Goal: Task Accomplishment & Management: Use online tool/utility

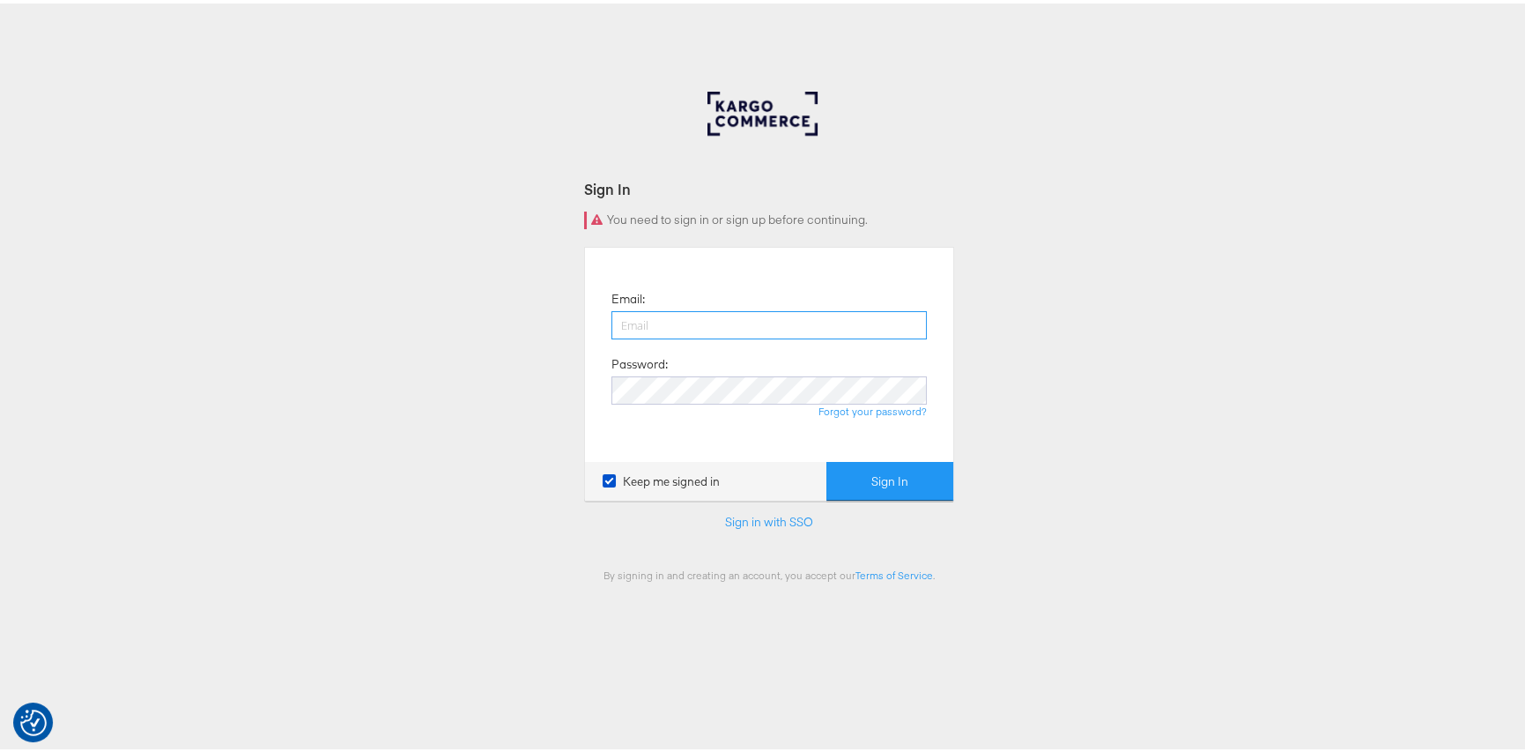
type input "george.aguila@kargo.com"
click at [891, 480] on button "Sign In" at bounding box center [890, 478] width 127 height 40
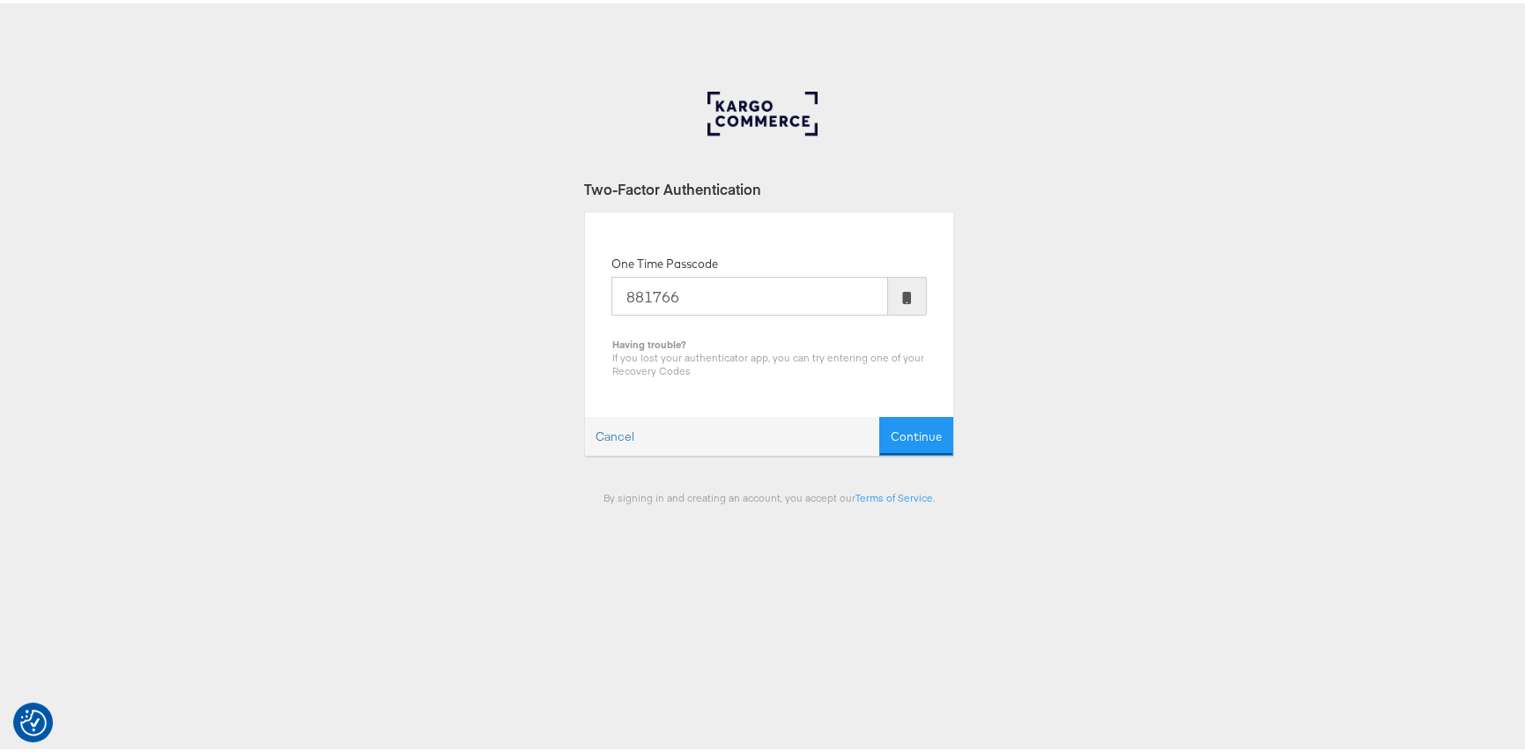
type input "881766"
click at [879, 413] on button "Continue" at bounding box center [916, 433] width 74 height 40
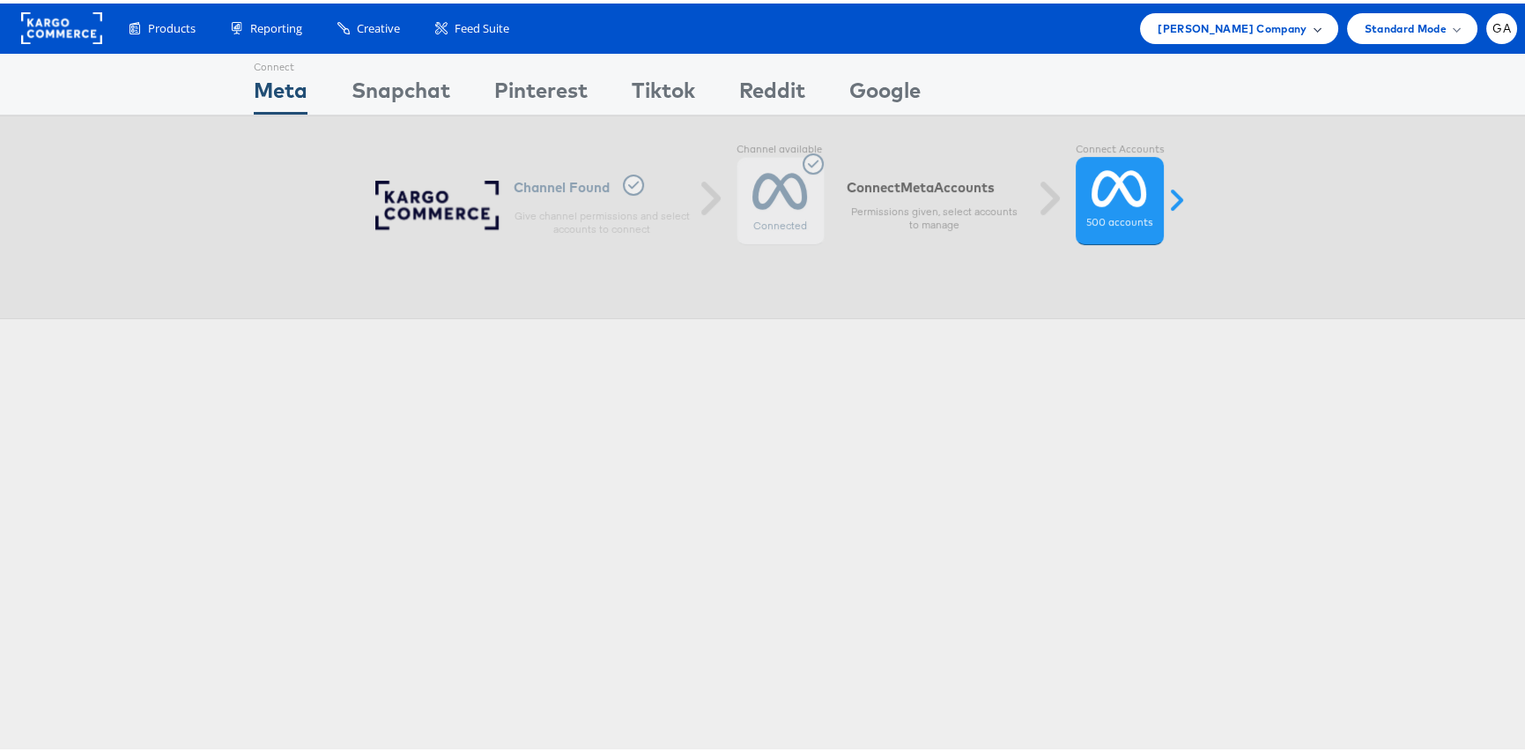
click at [1240, 33] on span "Lowe's Company" at bounding box center [1232, 25] width 149 height 19
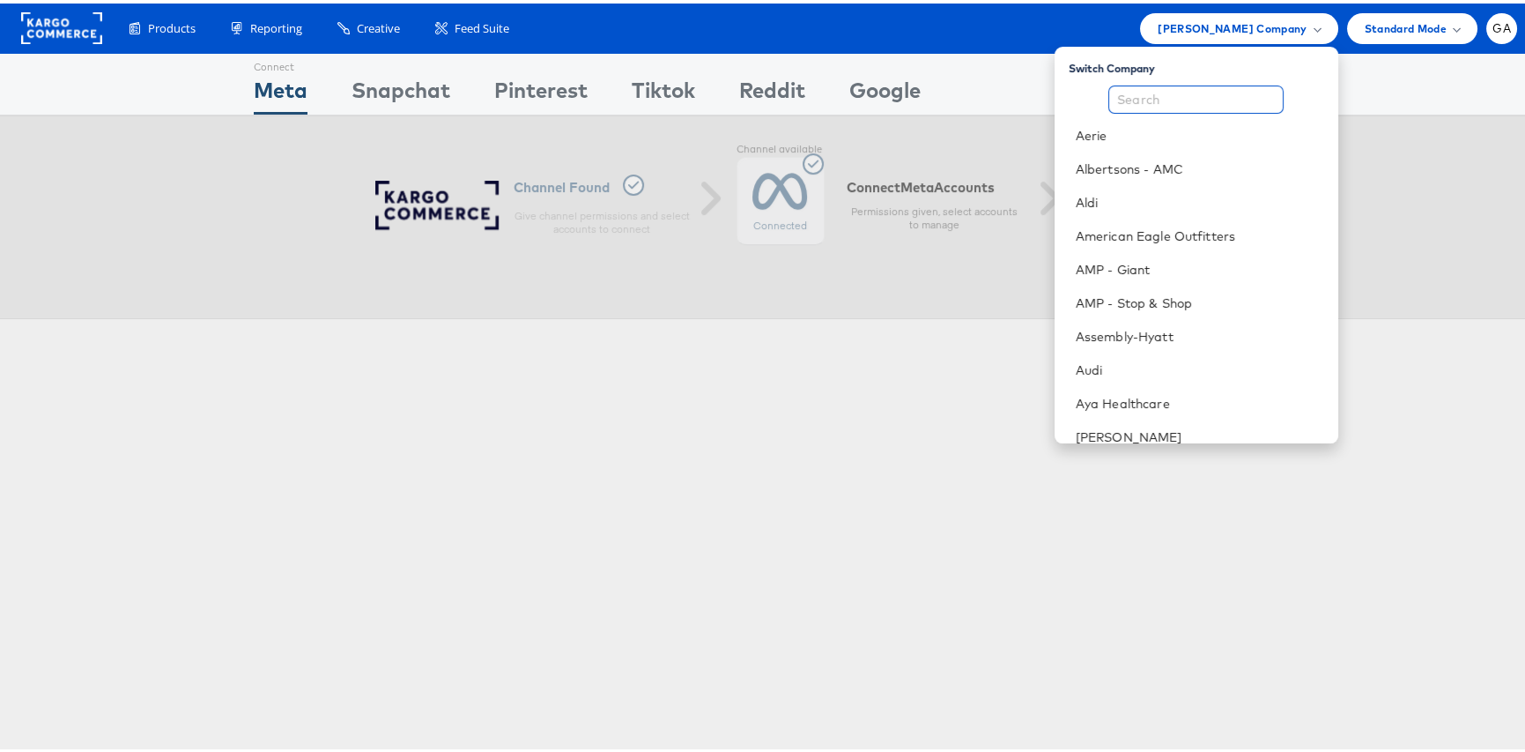
click at [1201, 91] on input "text" at bounding box center [1195, 96] width 175 height 28
click at [1090, 196] on li "Aldi" at bounding box center [1197, 198] width 284 height 33
click at [1107, 205] on link "Aldi" at bounding box center [1200, 199] width 248 height 18
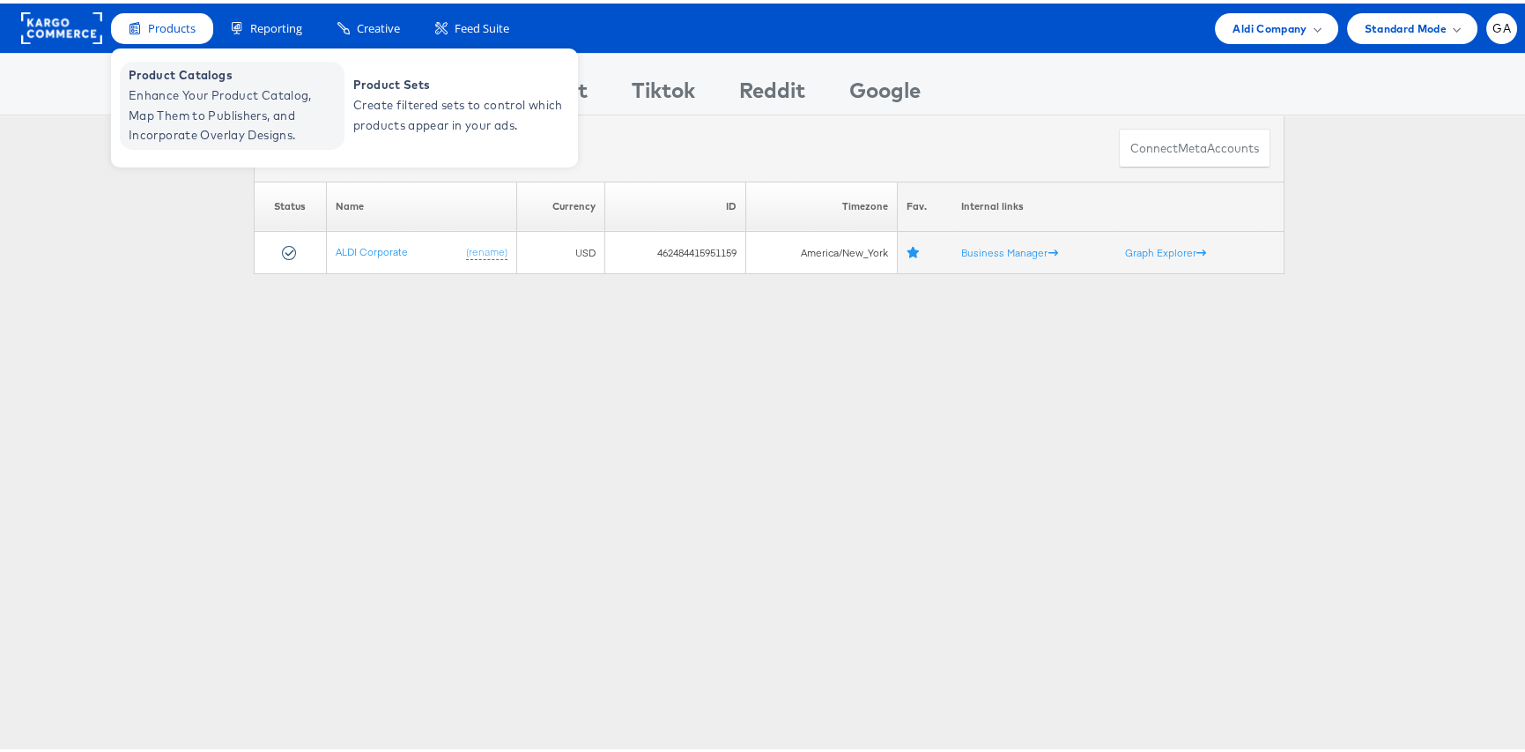
click at [187, 78] on span "Product Catalogs" at bounding box center [234, 72] width 211 height 20
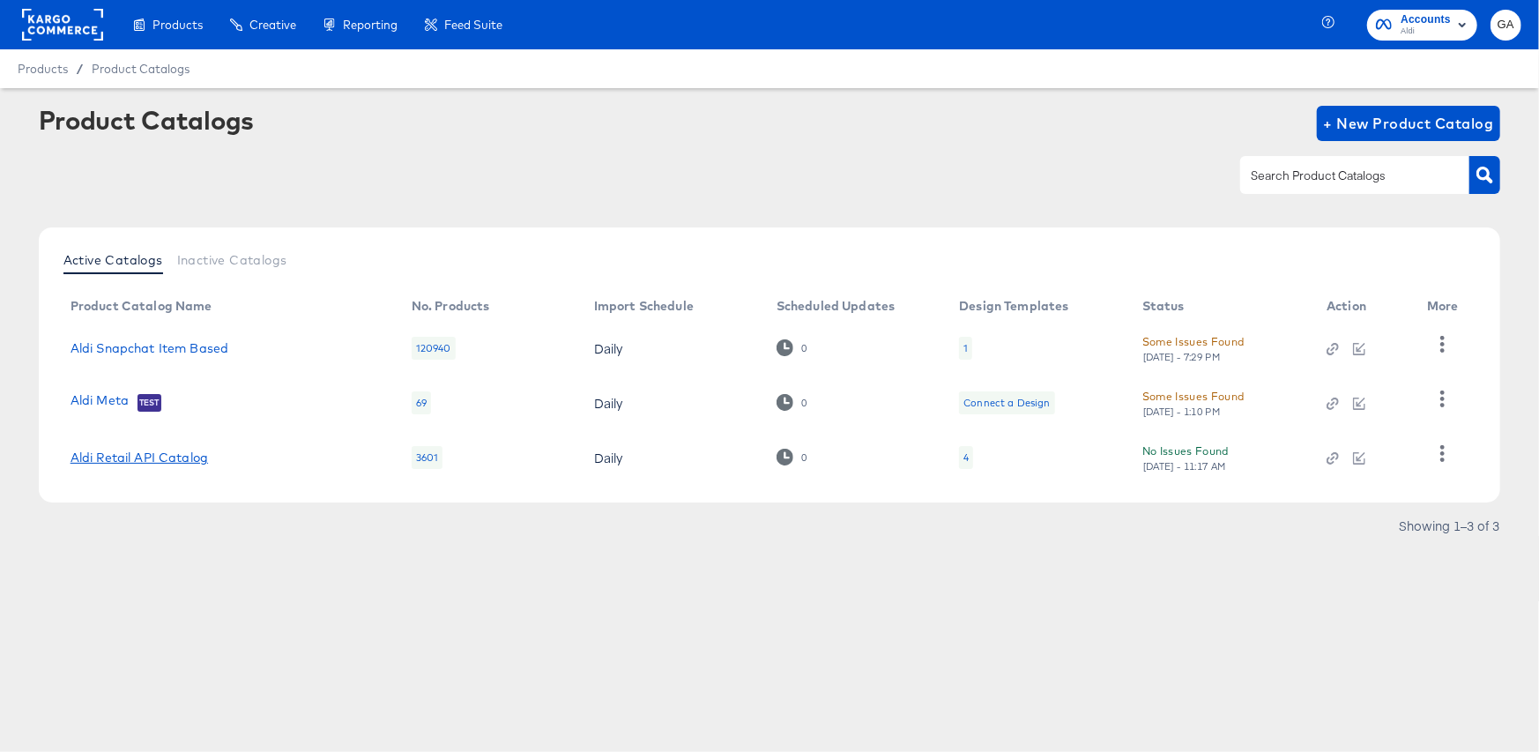
click at [133, 456] on link "Aldi Retail API Catalog" at bounding box center [138, 457] width 137 height 14
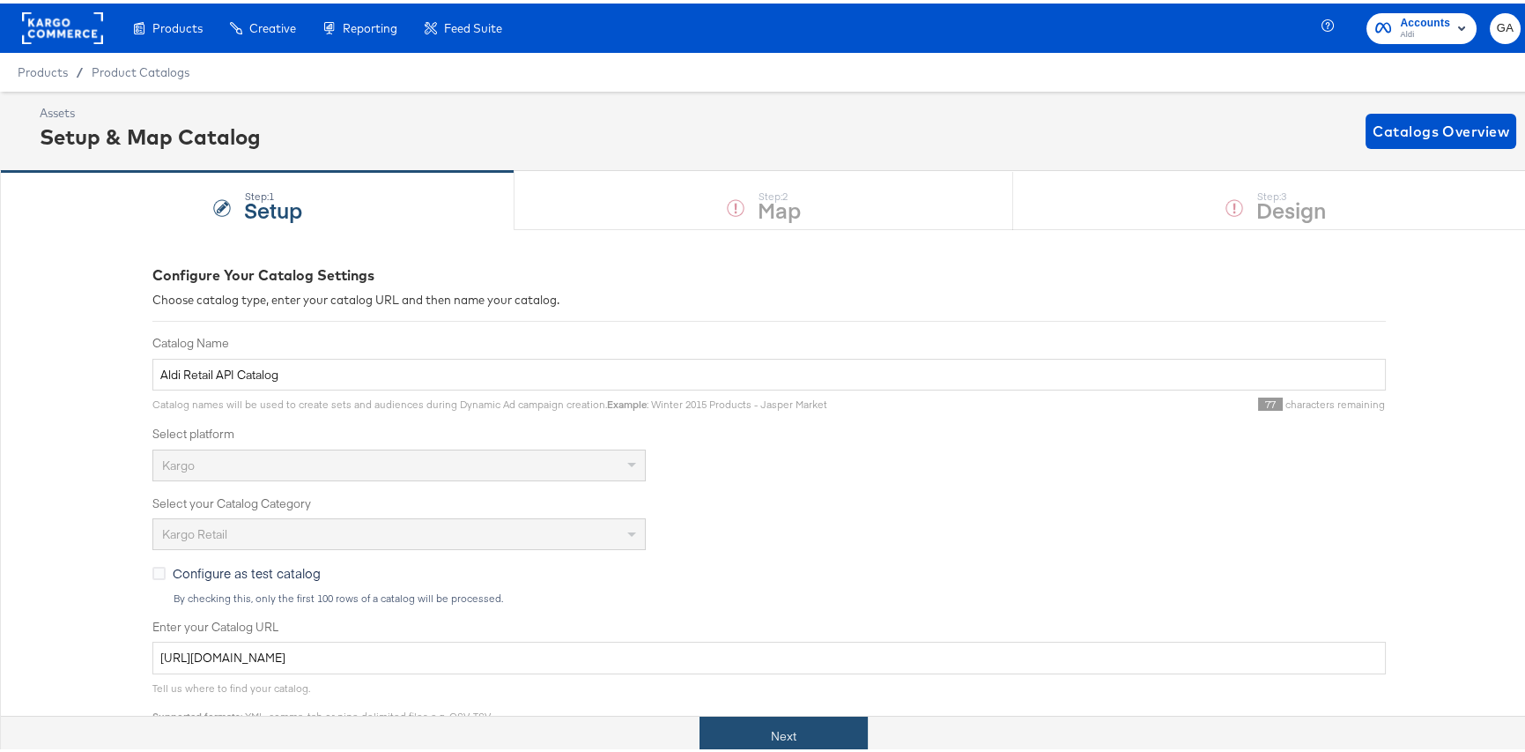
click at [764, 733] on button "Next" at bounding box center [784, 733] width 168 height 40
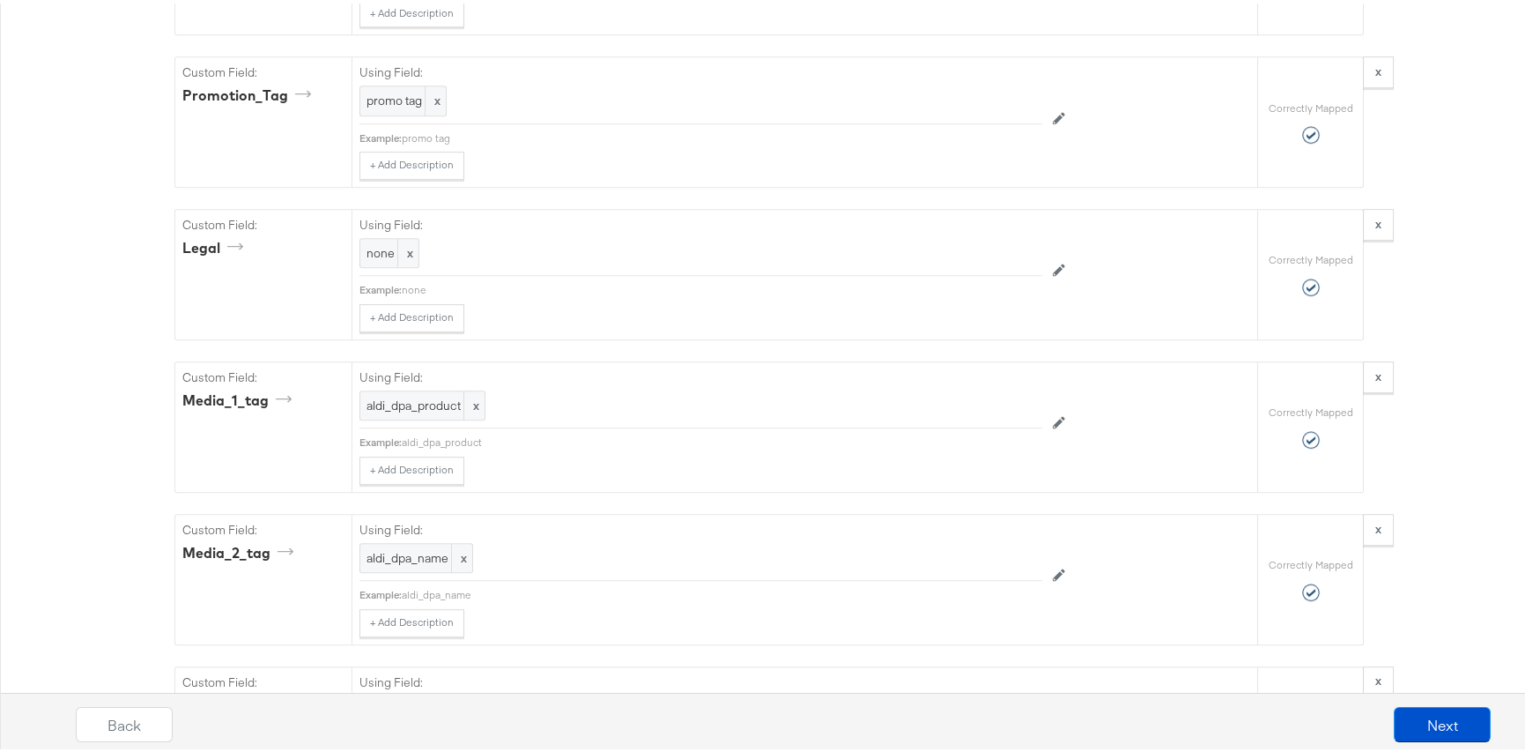
scroll to position [2643, 0]
click at [1445, 721] on button "Next" at bounding box center [1442, 720] width 97 height 35
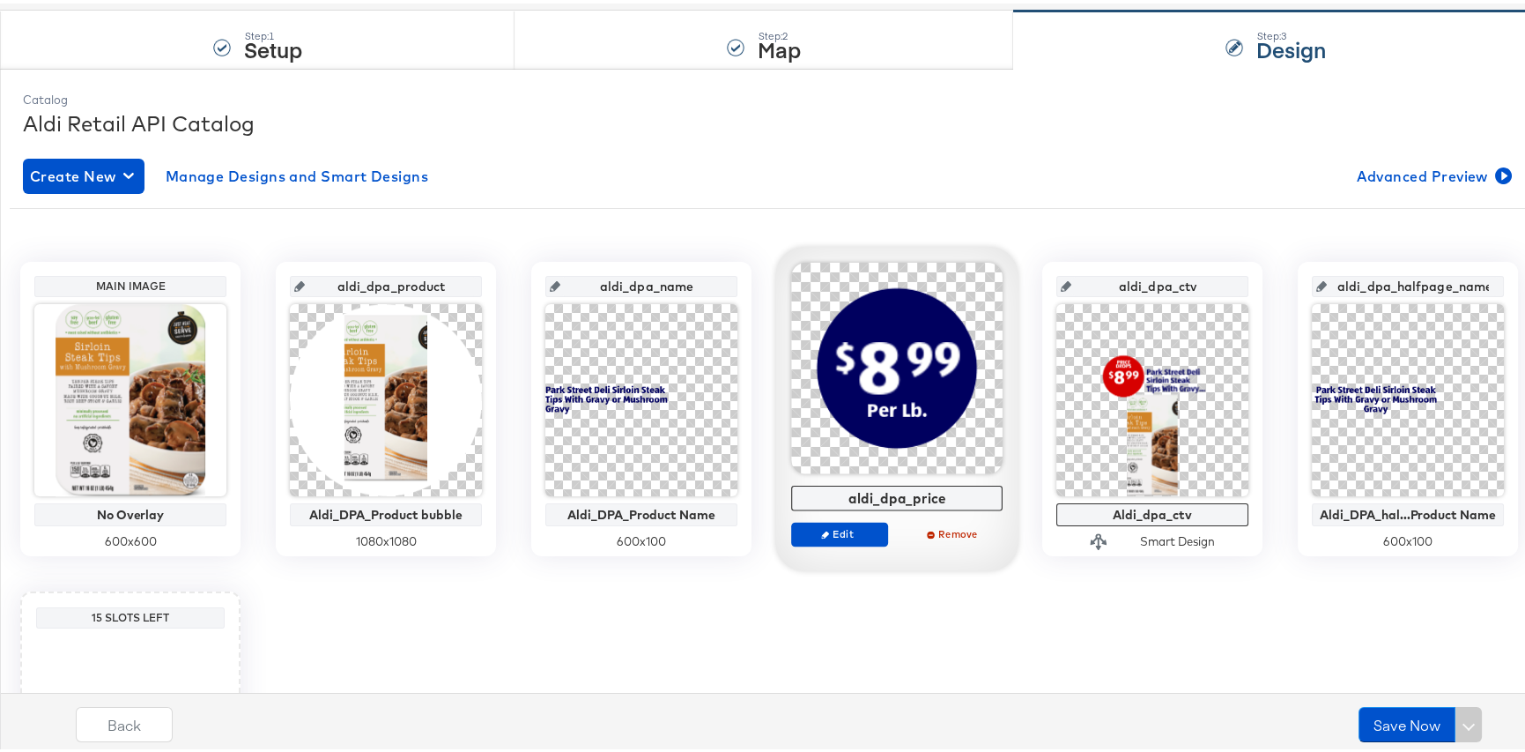
scroll to position [176, 0]
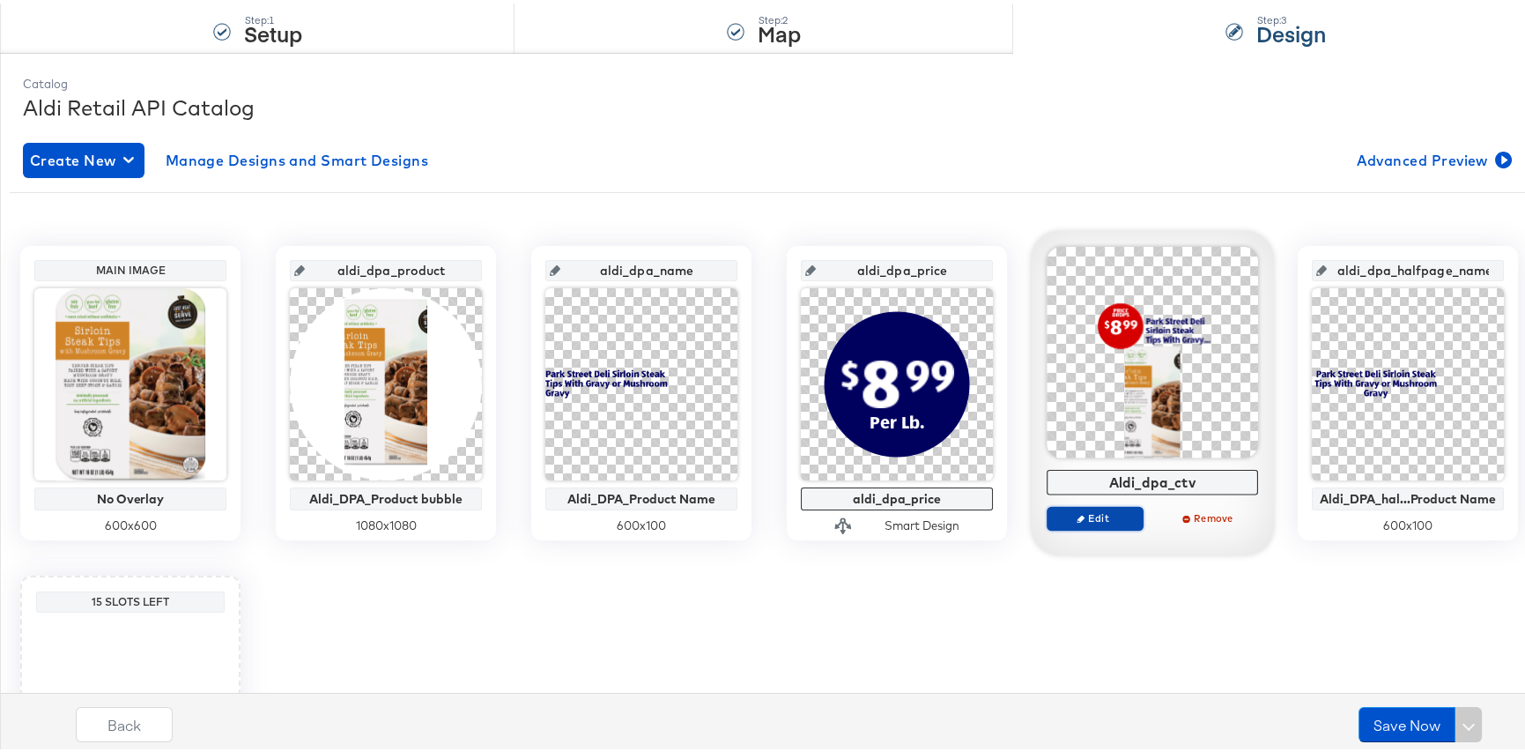
click at [1110, 515] on span "Edit" at bounding box center [1095, 514] width 81 height 13
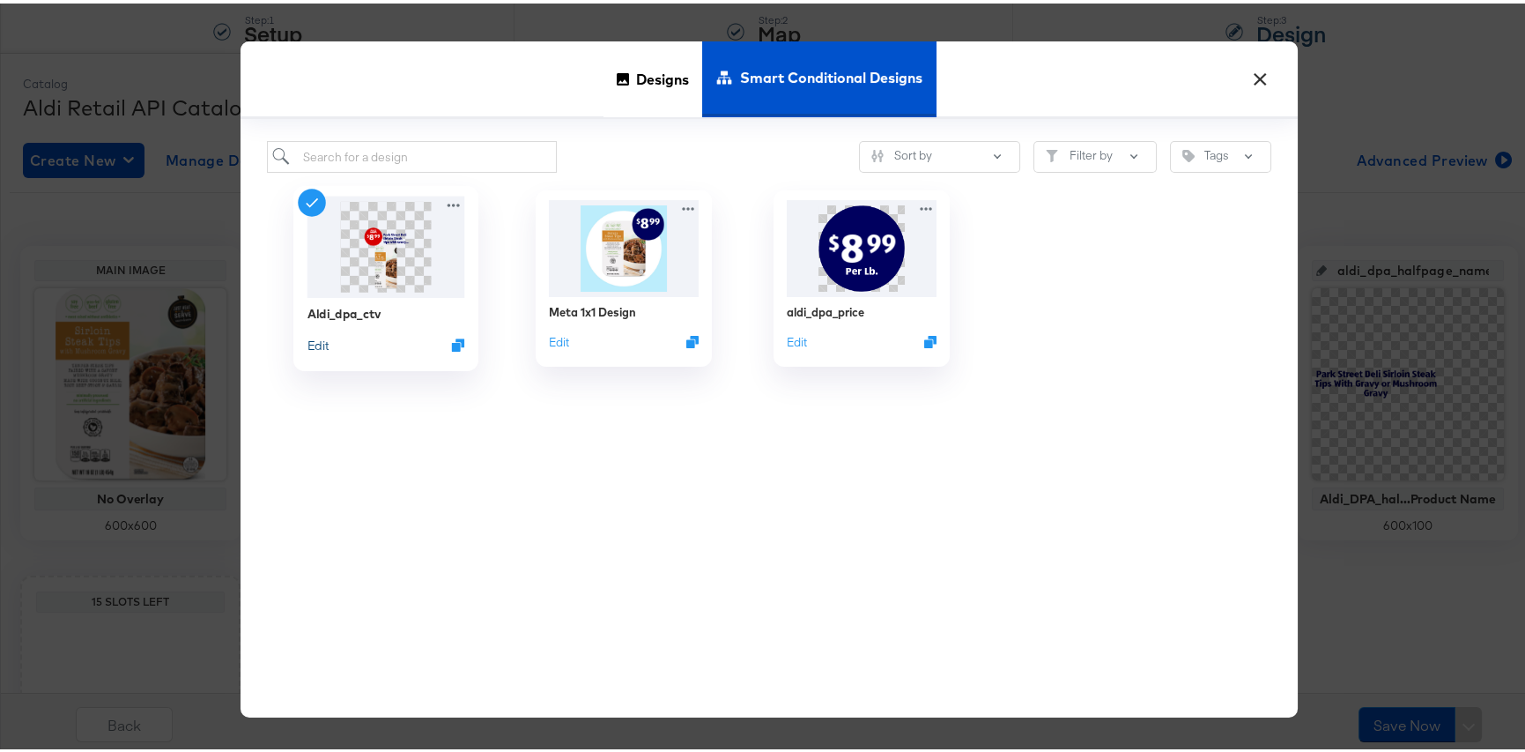
click at [310, 339] on button "Edit" at bounding box center [318, 341] width 21 height 17
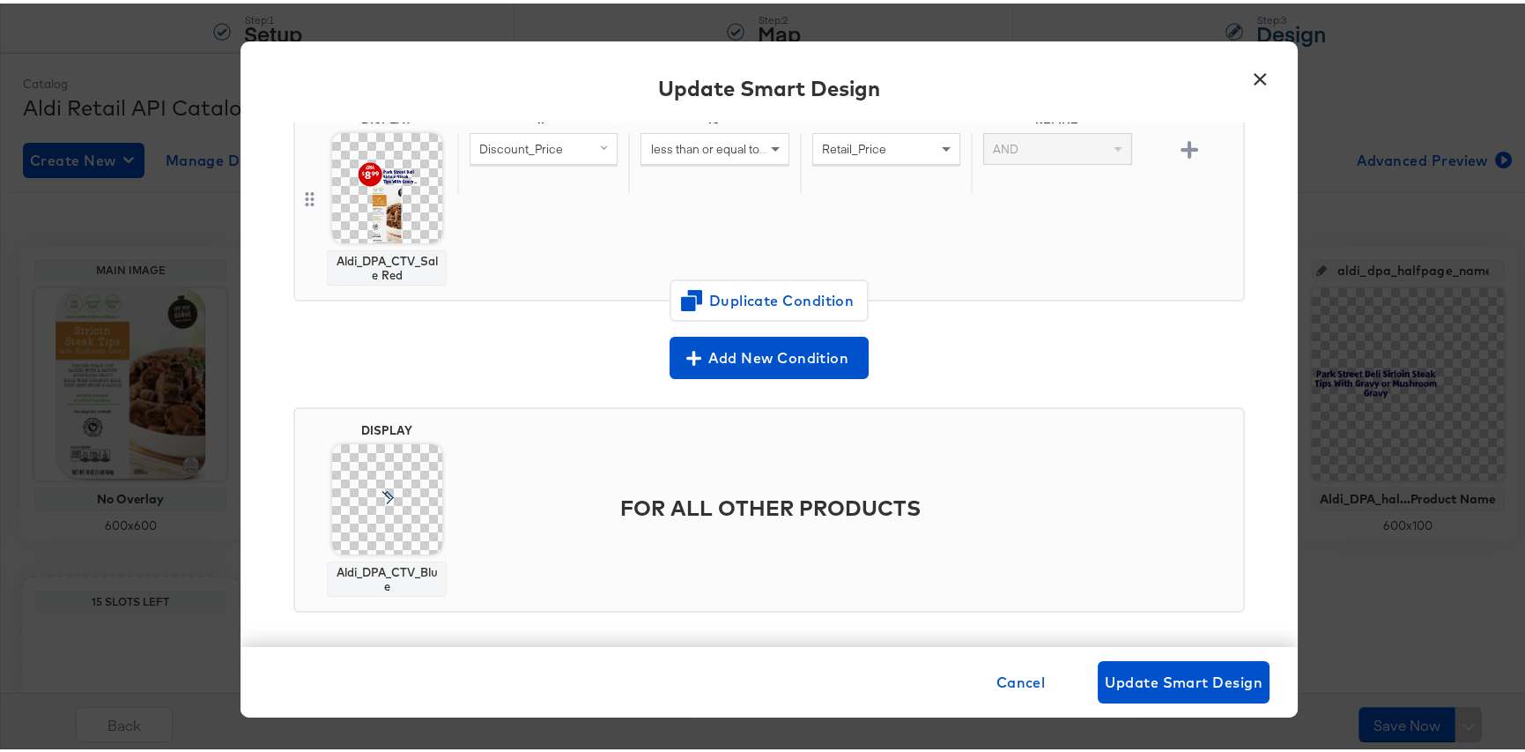
scroll to position [179, 0]
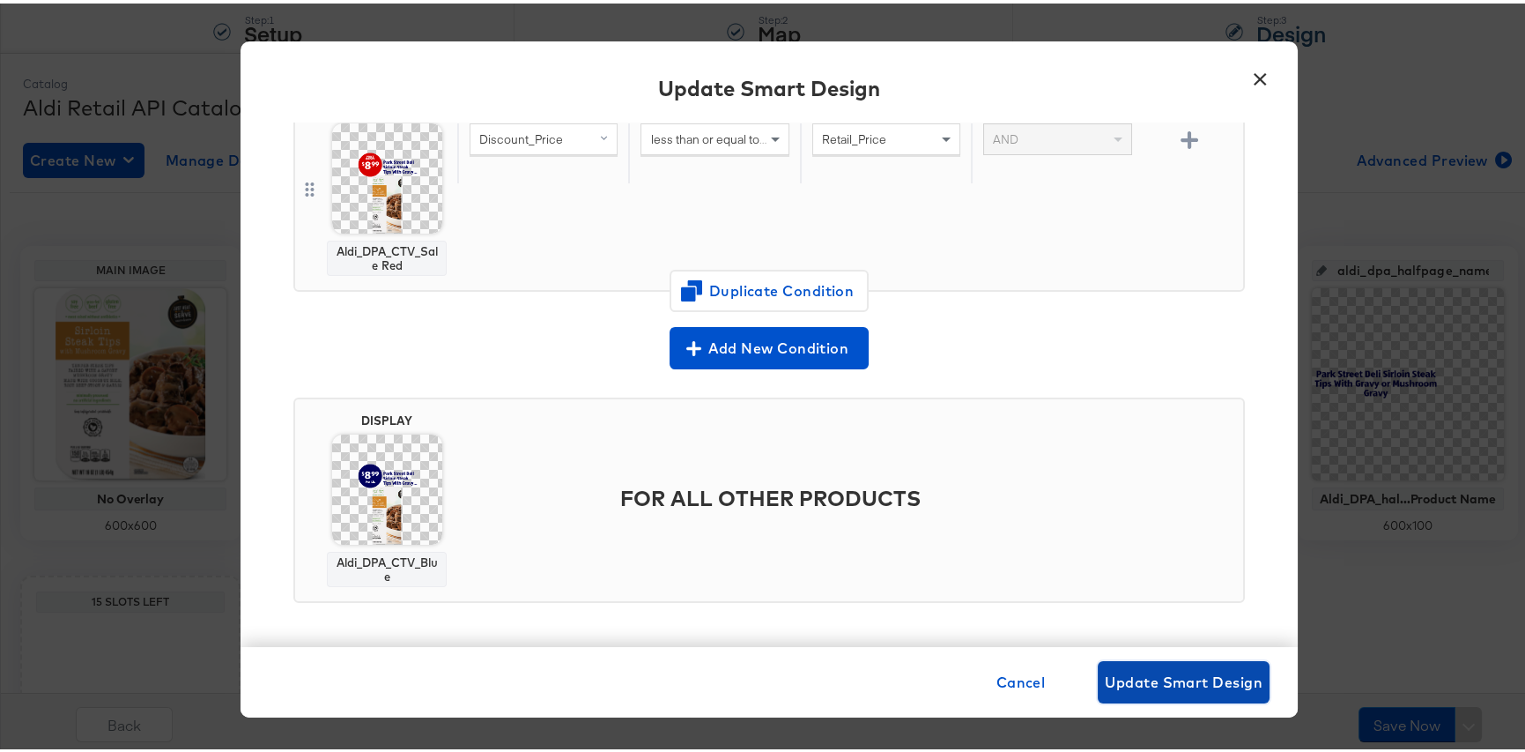
click at [1132, 679] on span "Update Smart Design" at bounding box center [1184, 678] width 158 height 25
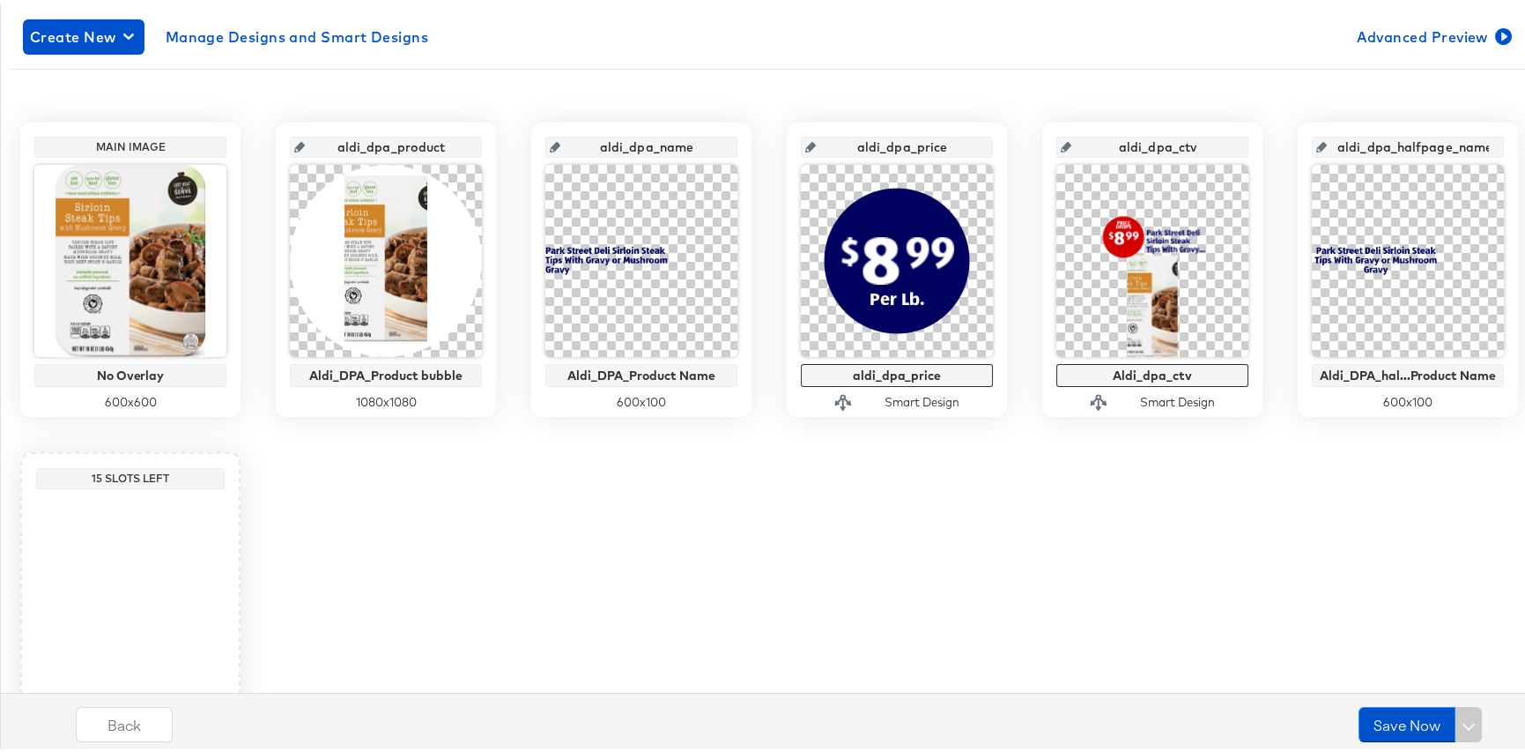
scroll to position [418, 0]
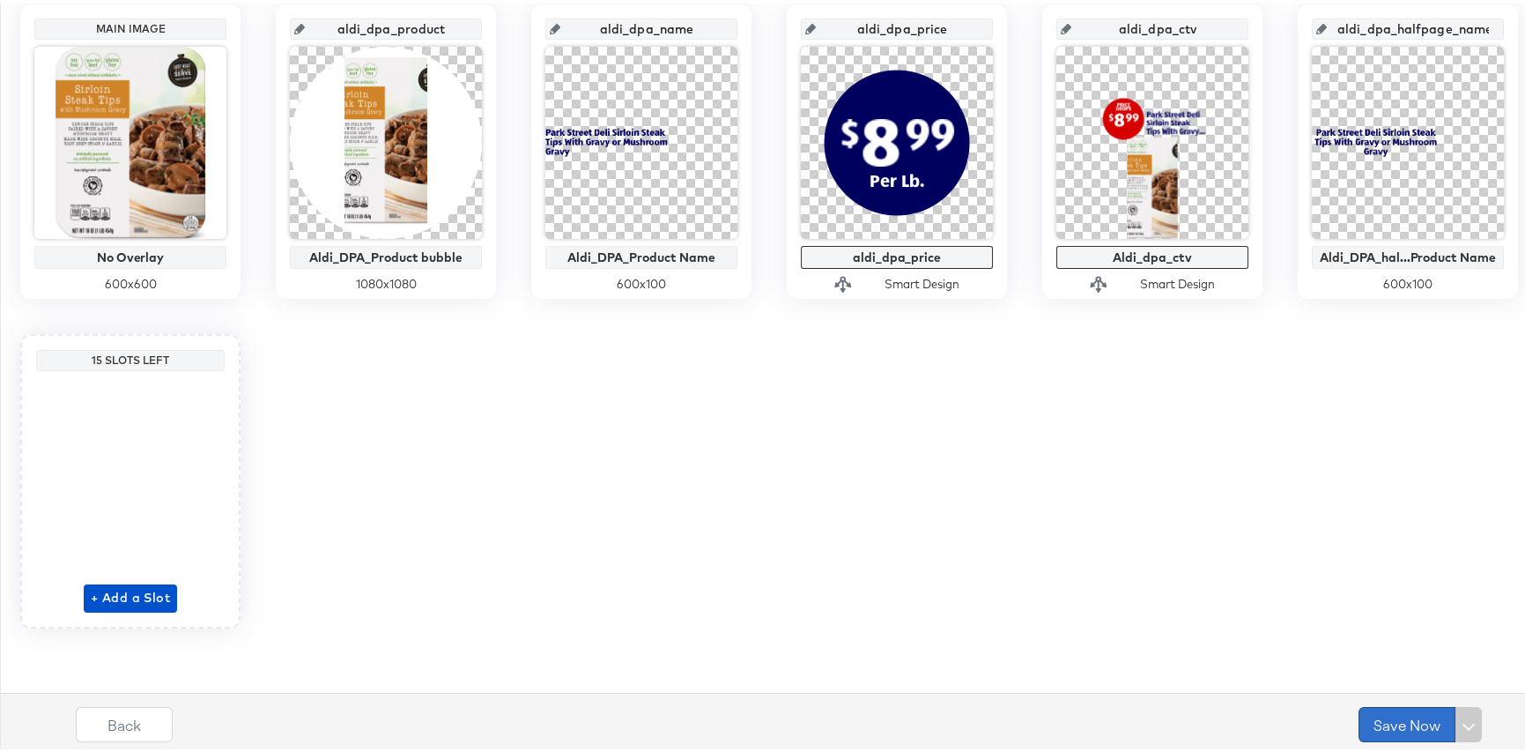
click at [1383, 718] on button "Save Now" at bounding box center [1407, 720] width 97 height 35
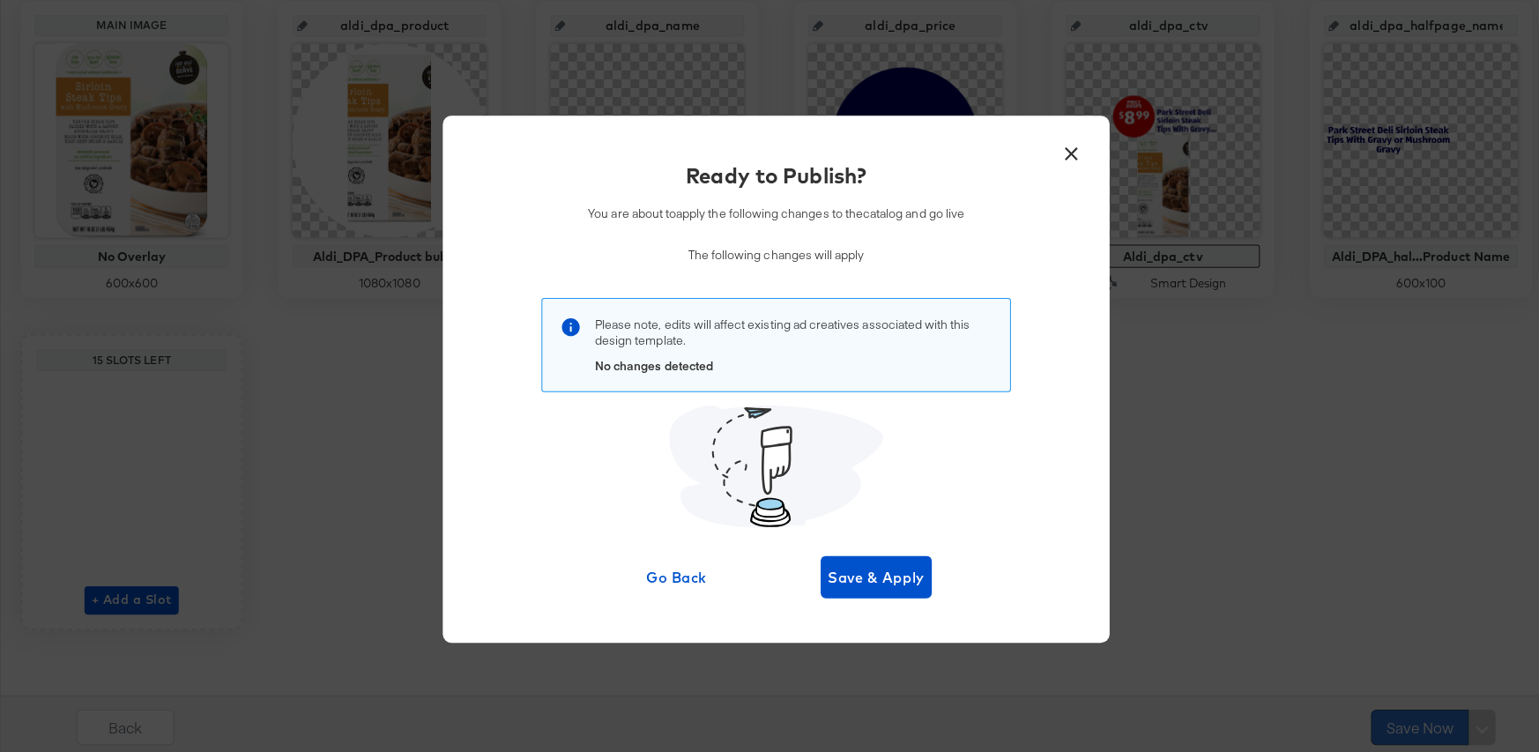
scroll to position [0, 0]
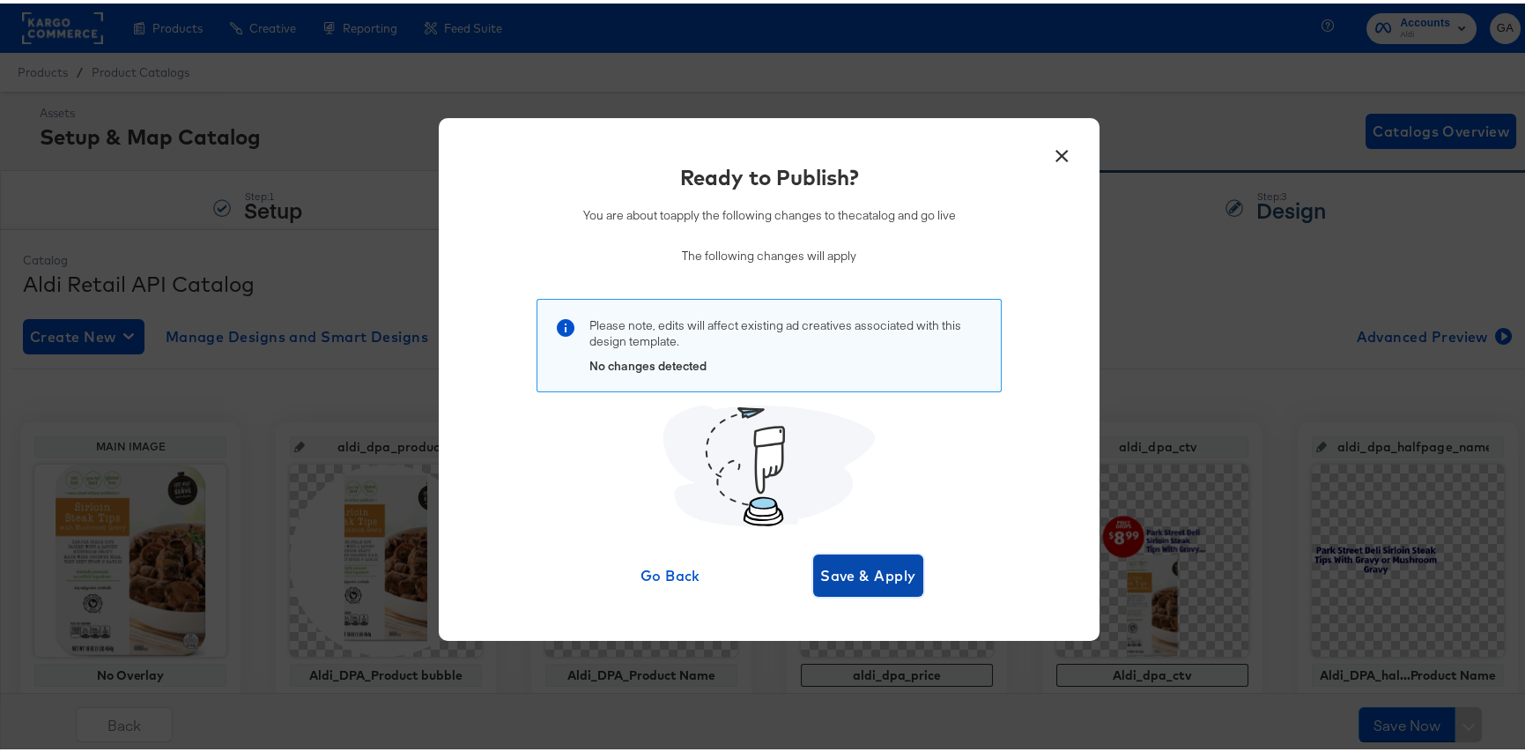
click at [879, 568] on span "Save & Apply" at bounding box center [868, 572] width 96 height 25
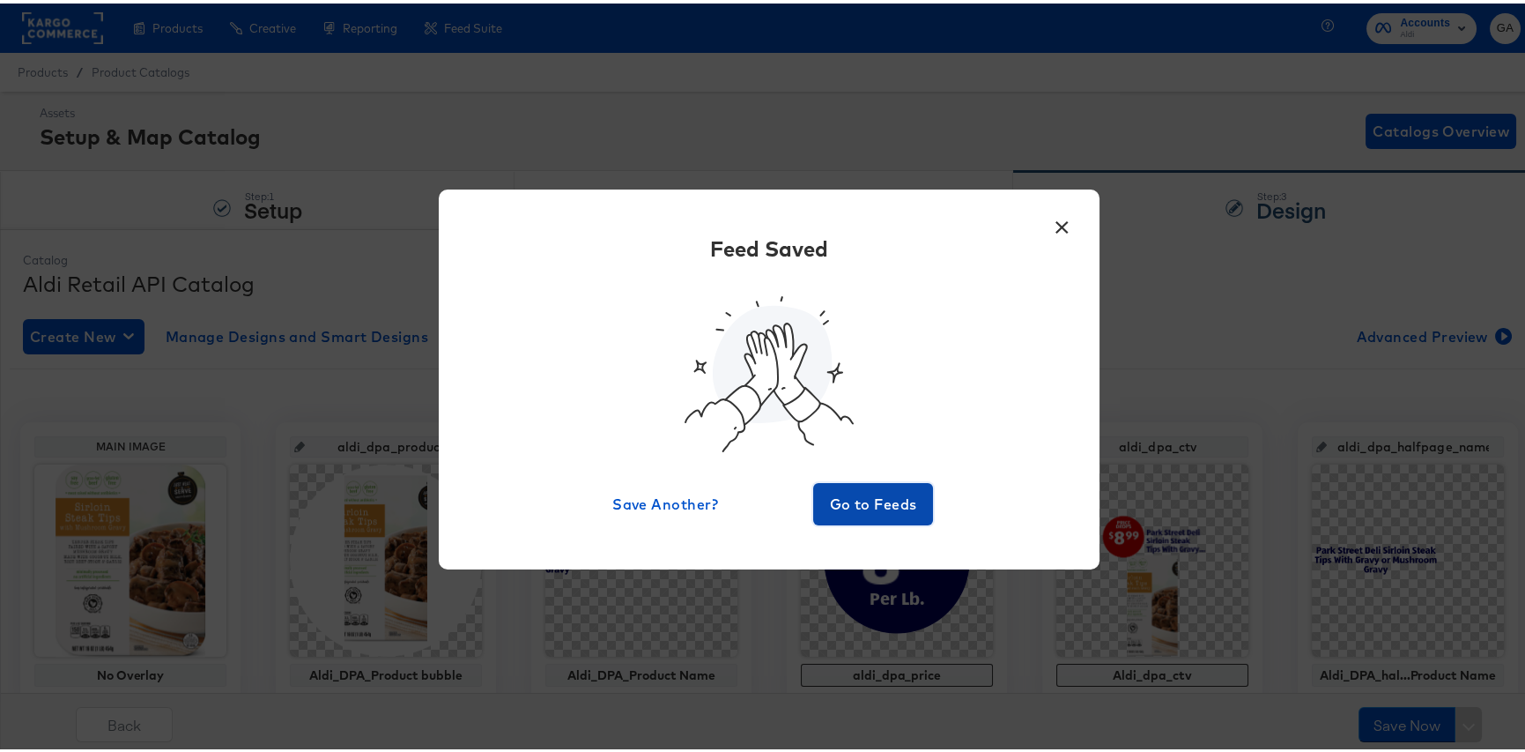
click at [879, 494] on span "Go to Feeds" at bounding box center [873, 500] width 106 height 25
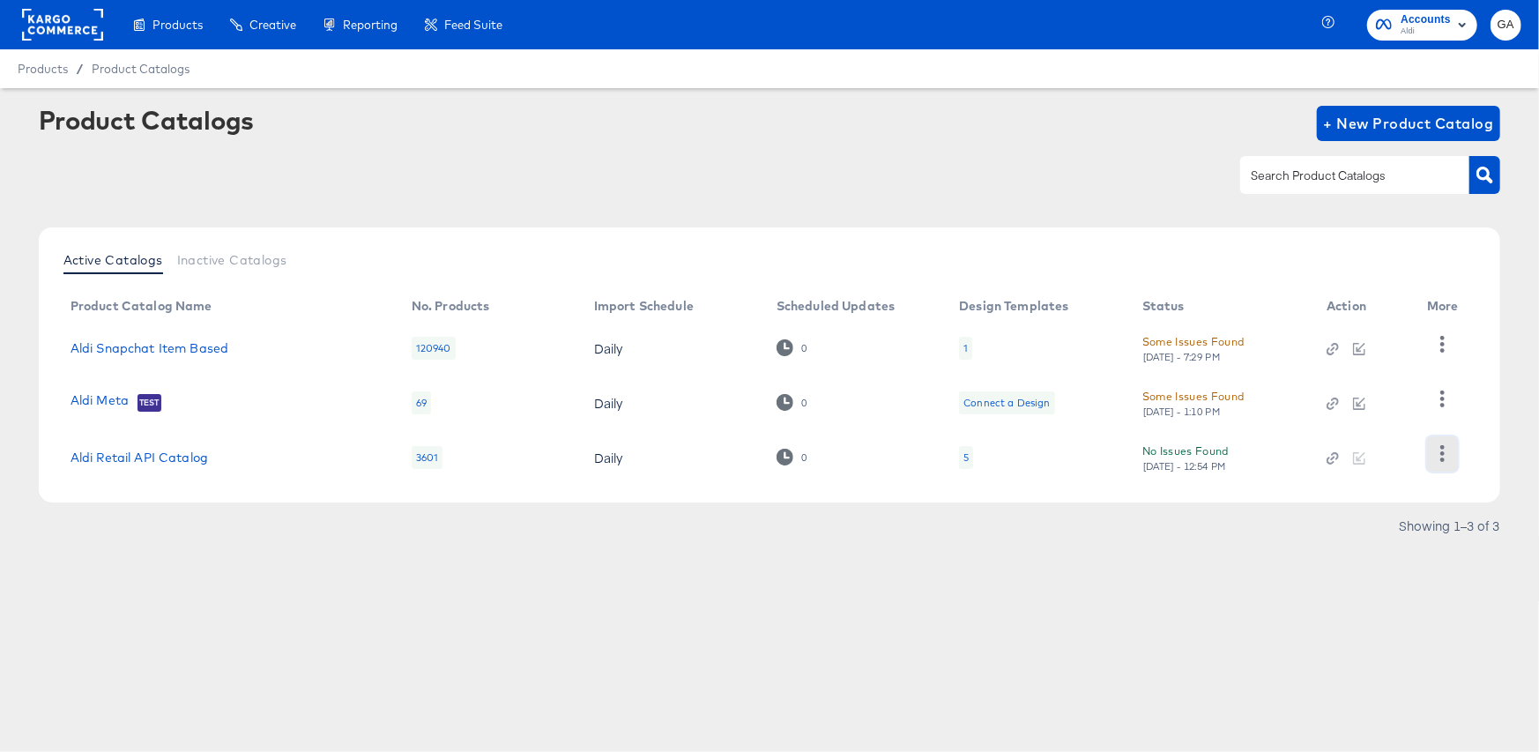
click at [1445, 453] on icon "button" at bounding box center [1442, 453] width 17 height 17
click at [1401, 363] on div "HUD Checks (Internal)" at bounding box center [1369, 365] width 176 height 28
